Goal: Task Accomplishment & Management: Complete application form

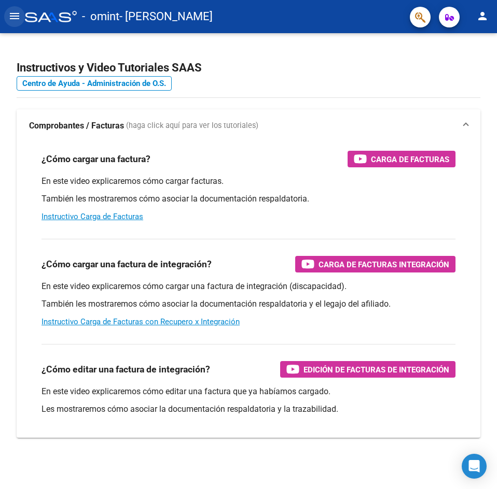
click at [9, 16] on mat-icon "menu" at bounding box center [14, 16] width 12 height 12
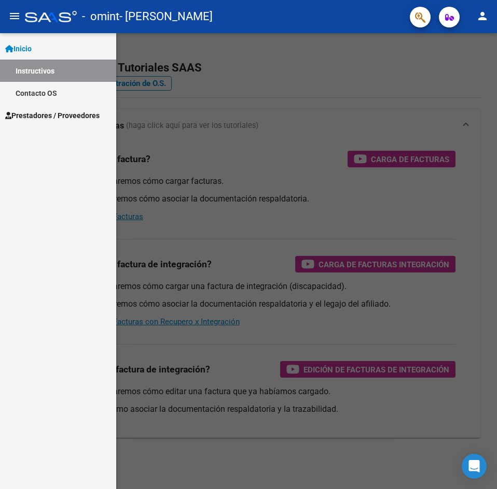
click at [49, 117] on span "Prestadores / Proveedores" at bounding box center [52, 115] width 94 height 11
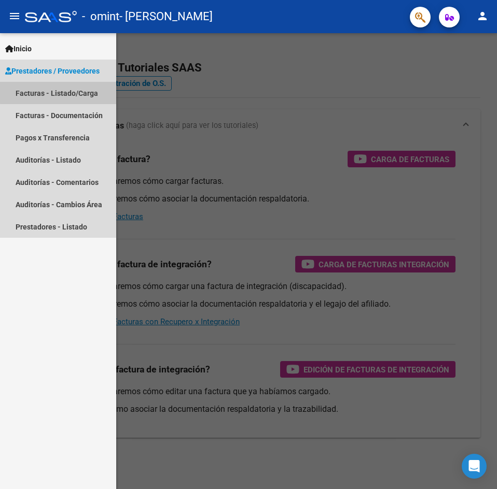
click at [69, 89] on link "Facturas - Listado/Carga" at bounding box center [58, 93] width 116 height 22
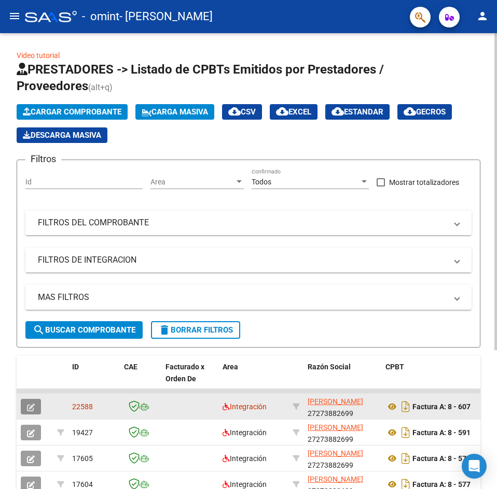
click at [36, 408] on button "button" at bounding box center [31, 407] width 20 height 16
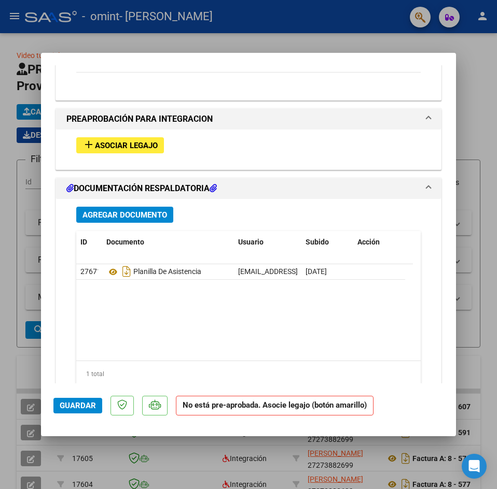
scroll to position [1003, 0]
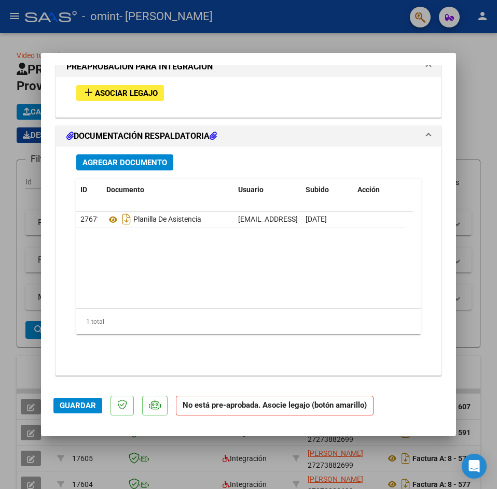
click at [119, 95] on span "Asociar Legajo" at bounding box center [126, 93] width 63 height 9
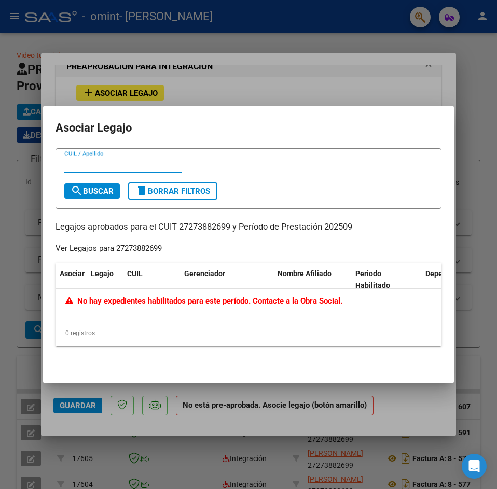
click at [119, 158] on div "CUIL / Apellido" at bounding box center [122, 165] width 117 height 16
click at [118, 161] on input "CUIL / Apellido" at bounding box center [122, 164] width 117 height 9
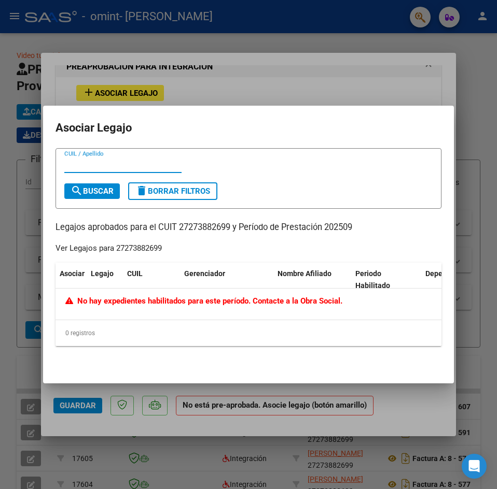
click at [123, 167] on input "CUIL / Apellido" at bounding box center [122, 164] width 117 height 9
drag, startPoint x: 480, startPoint y: 69, endPoint x: 467, endPoint y: 56, distance: 18.7
click at [480, 69] on div at bounding box center [248, 244] width 497 height 489
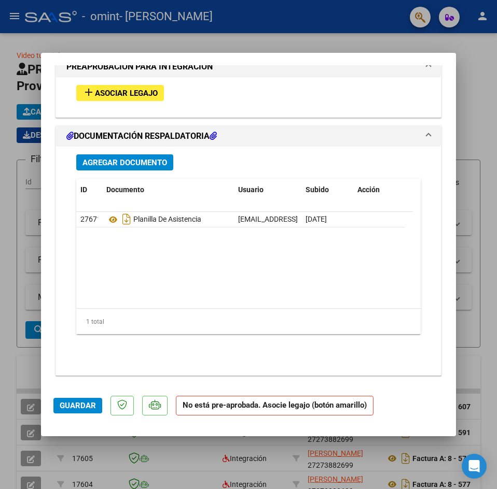
click at [222, 412] on strong "No está pre-aprobada. Asocie legajo (botón amarillo)" at bounding box center [274, 406] width 197 height 20
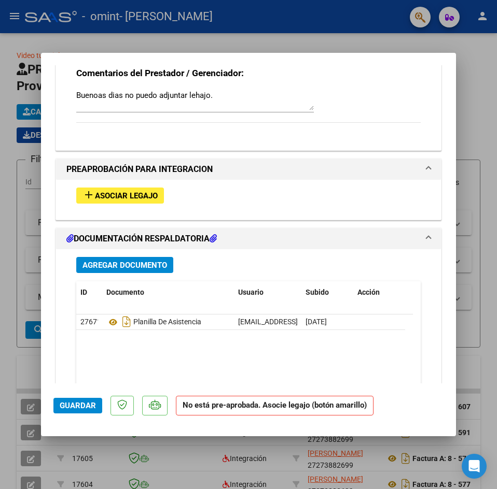
scroll to position [848, 0]
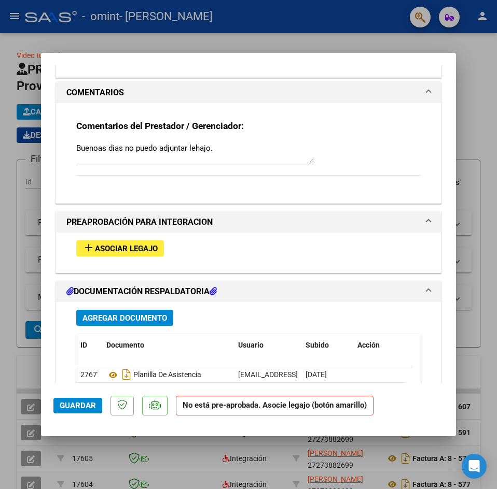
click at [426, 221] on span at bounding box center [428, 222] width 4 height 12
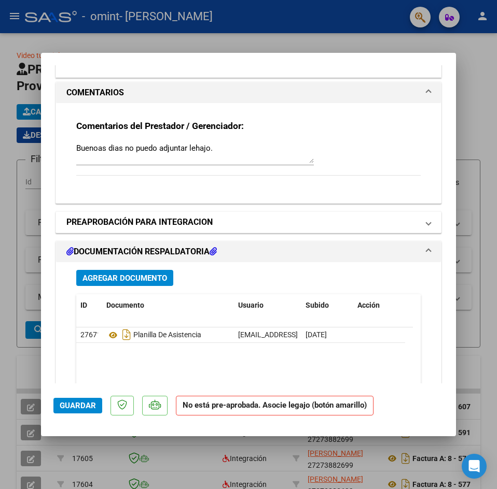
click at [426, 218] on span at bounding box center [428, 222] width 4 height 12
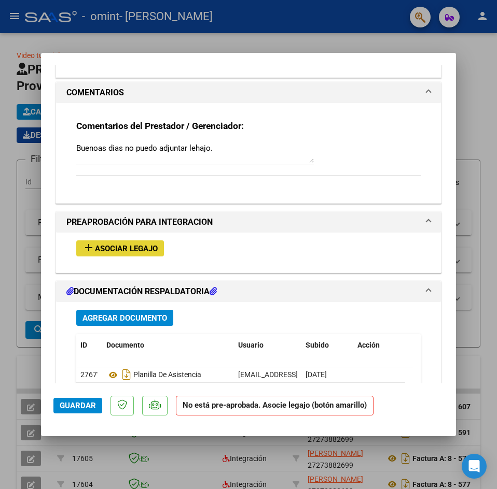
click at [128, 249] on span "Asociar Legajo" at bounding box center [126, 248] width 63 height 9
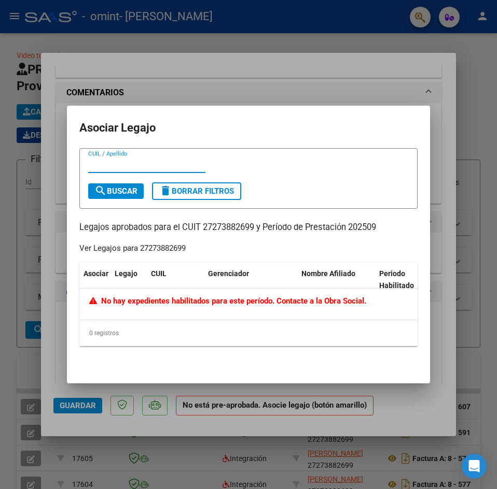
click at [200, 190] on span "delete Borrar Filtros" at bounding box center [196, 191] width 75 height 9
click at [417, 94] on div at bounding box center [248, 244] width 497 height 489
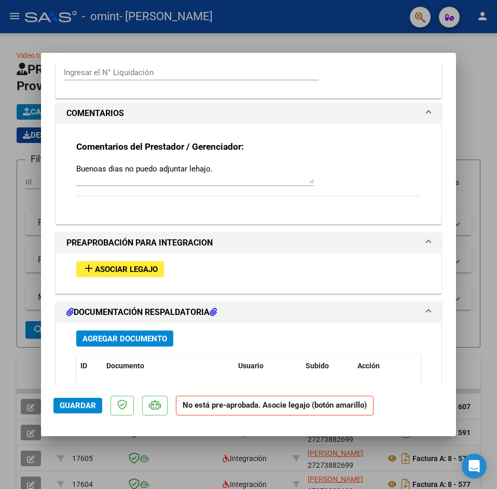
click at [461, 56] on div at bounding box center [248, 244] width 497 height 489
type input "$ 0,00"
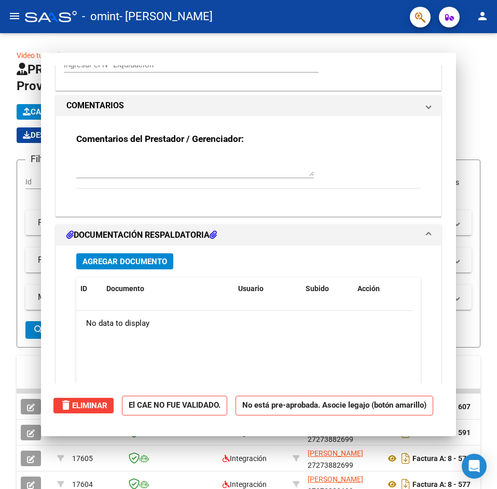
scroll to position [819, 0]
